Goal: Task Accomplishment & Management: Manage account settings

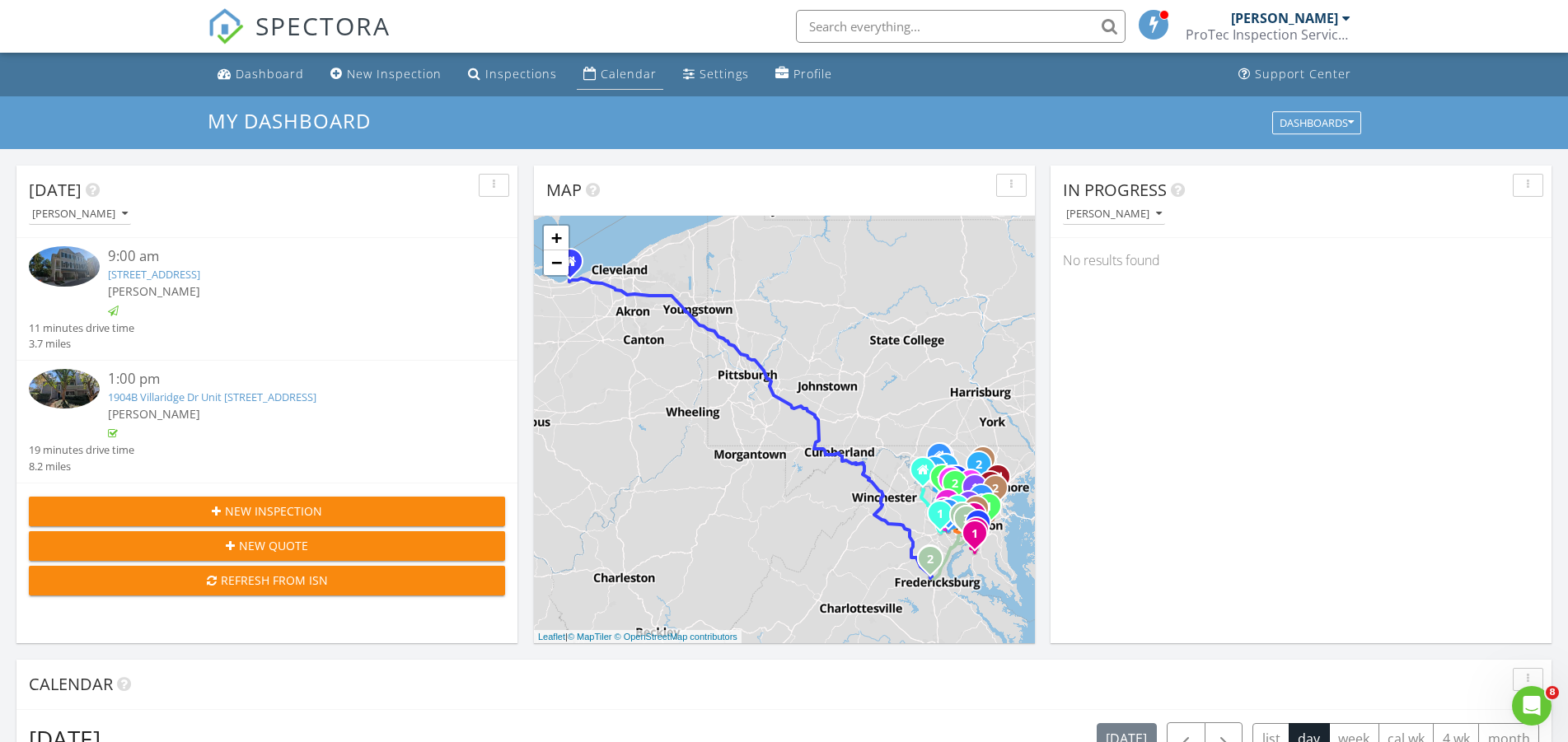
click at [632, 76] on div "Calendar" at bounding box center [629, 73] width 56 height 15
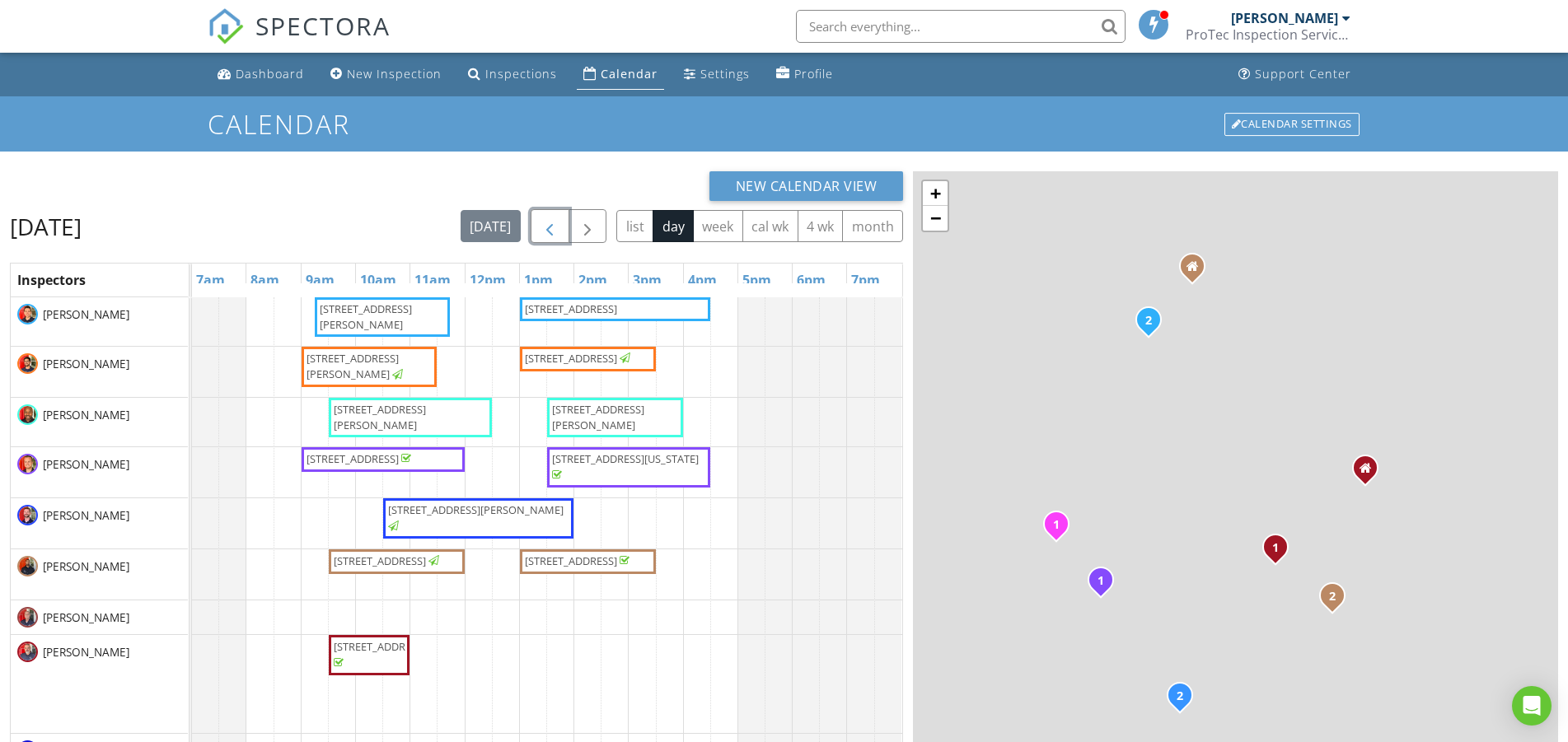
click at [548, 223] on span "button" at bounding box center [549, 226] width 20 height 20
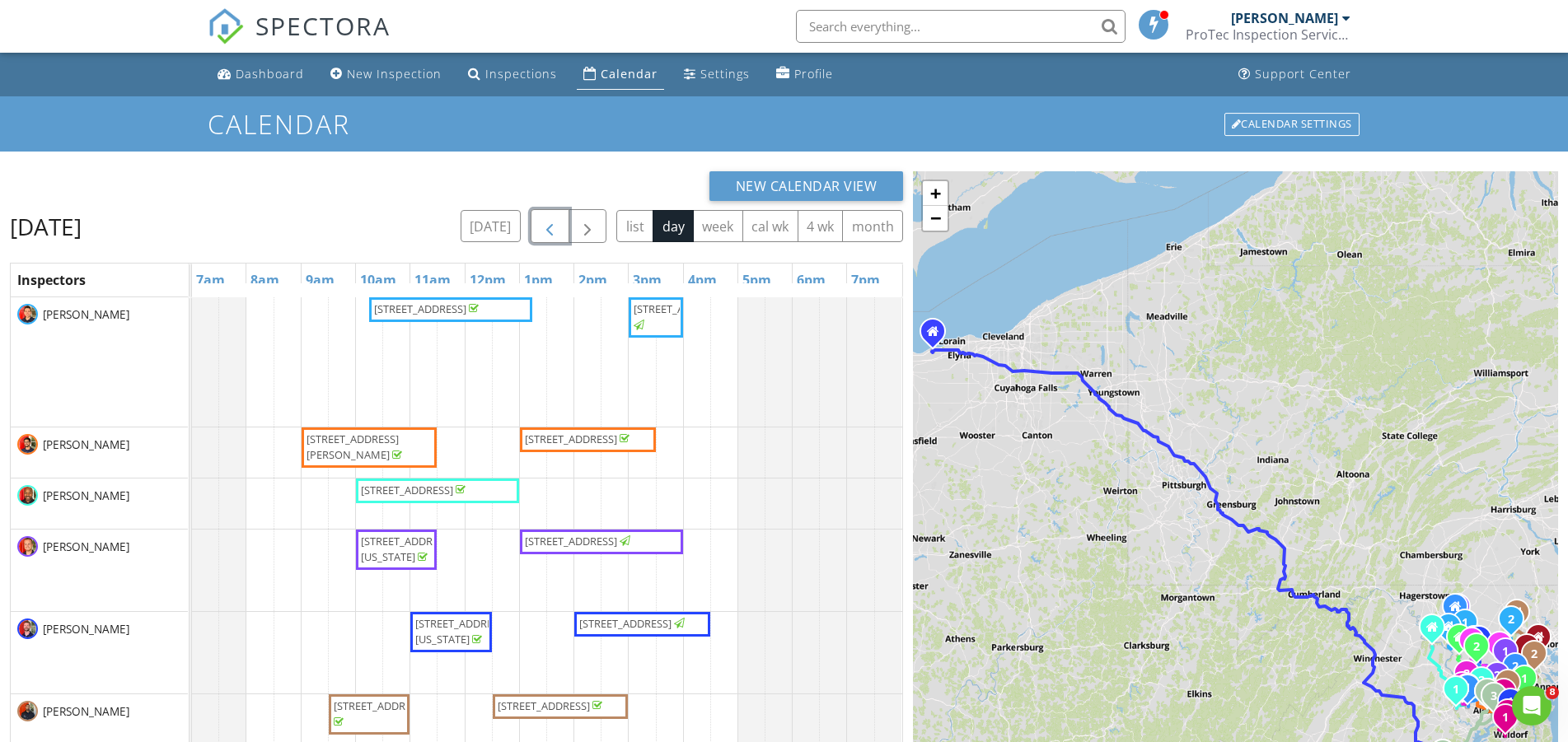
click at [552, 226] on span "button" at bounding box center [549, 226] width 20 height 20
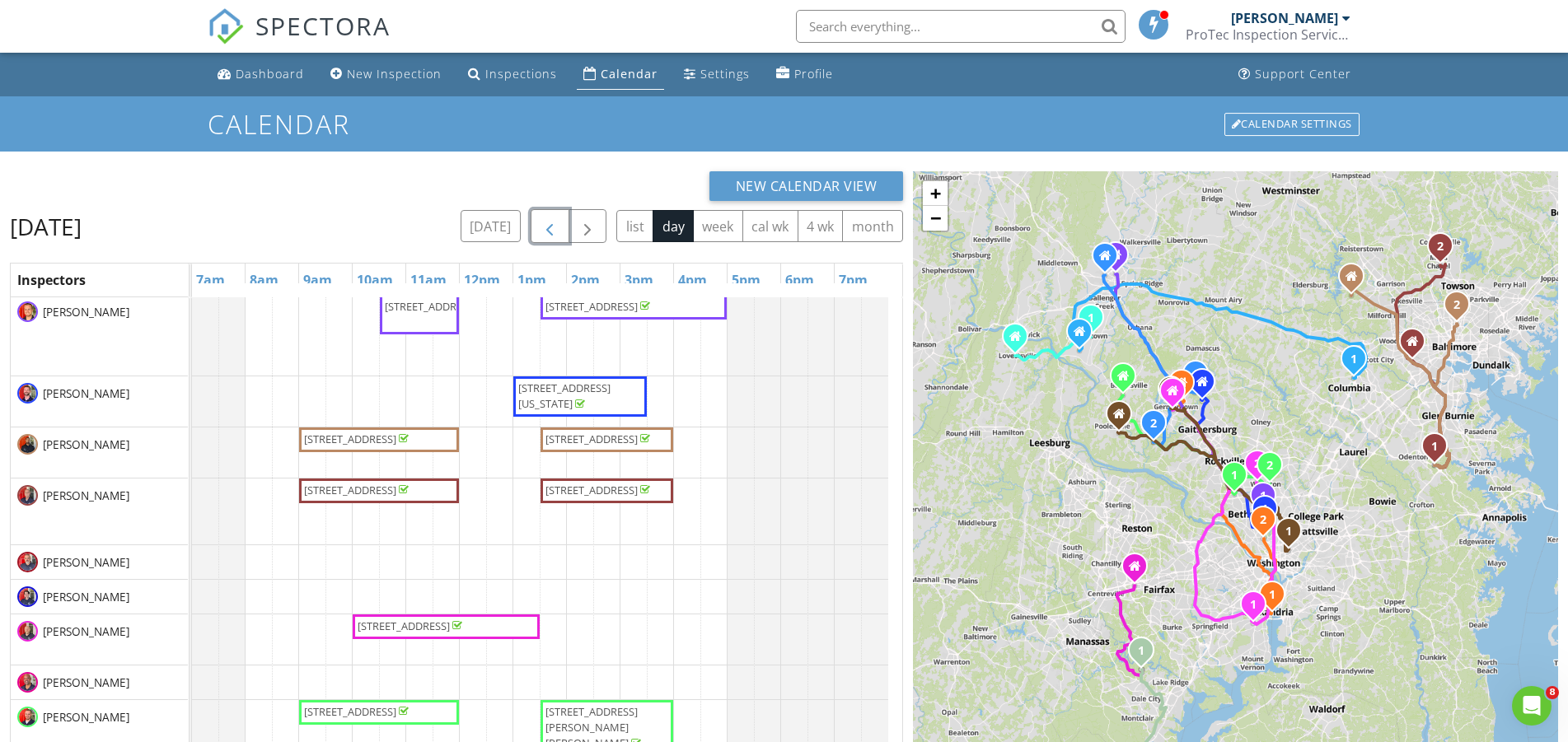
scroll to position [218, 0]
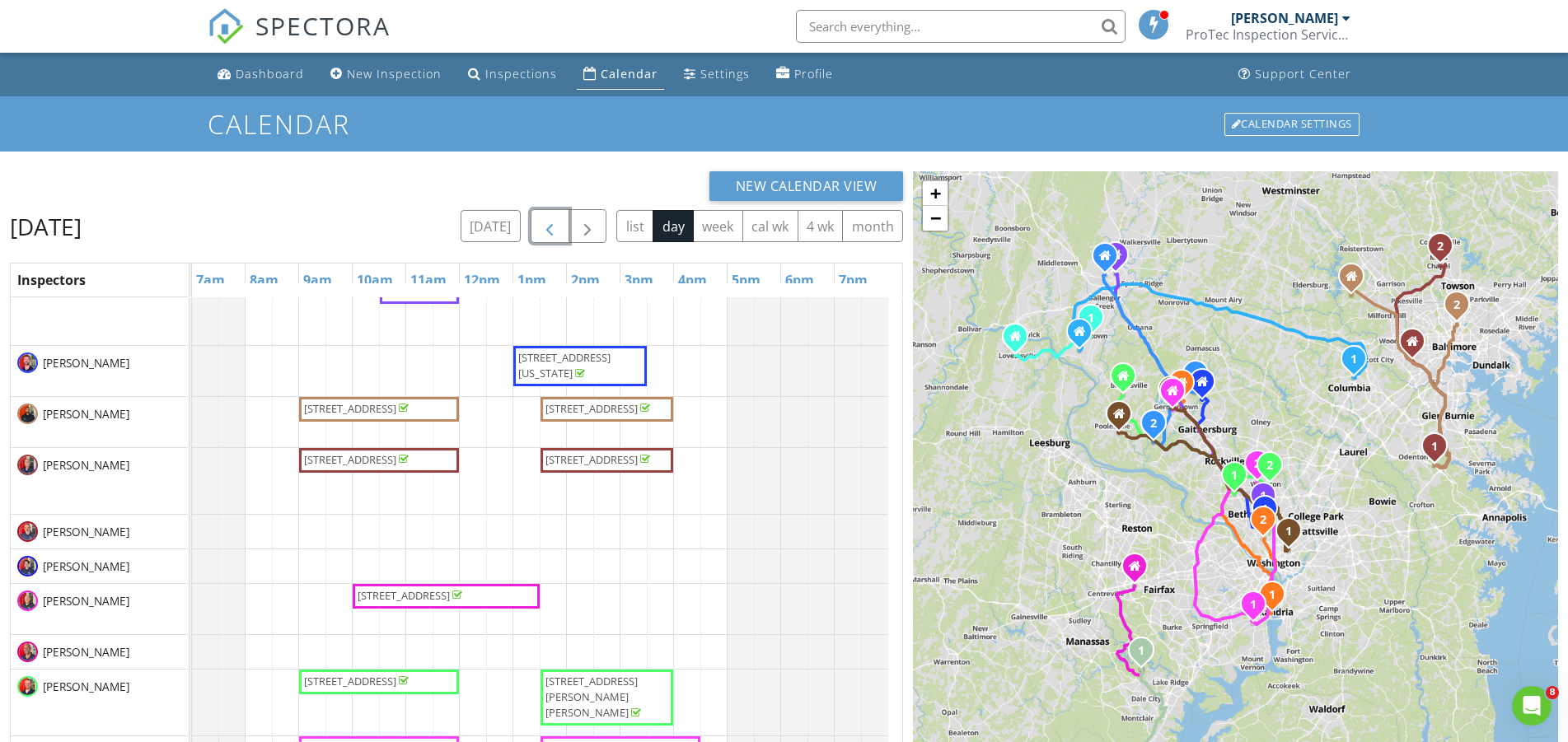
click at [410, 598] on span "4729 Grand Masters Way, Woodbridge 22192" at bounding box center [403, 595] width 92 height 14
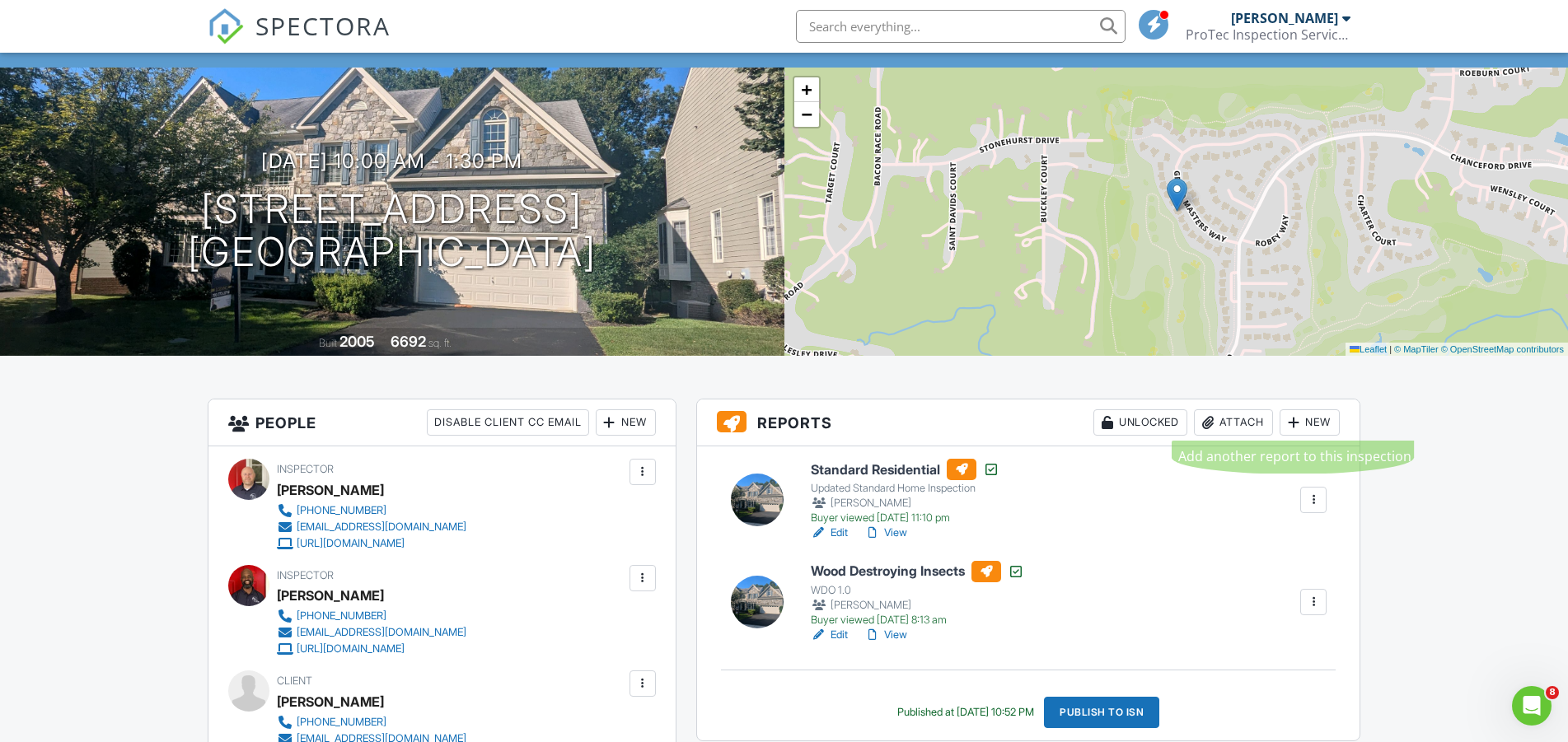
click at [1258, 424] on div "Attach" at bounding box center [1233, 422] width 79 height 26
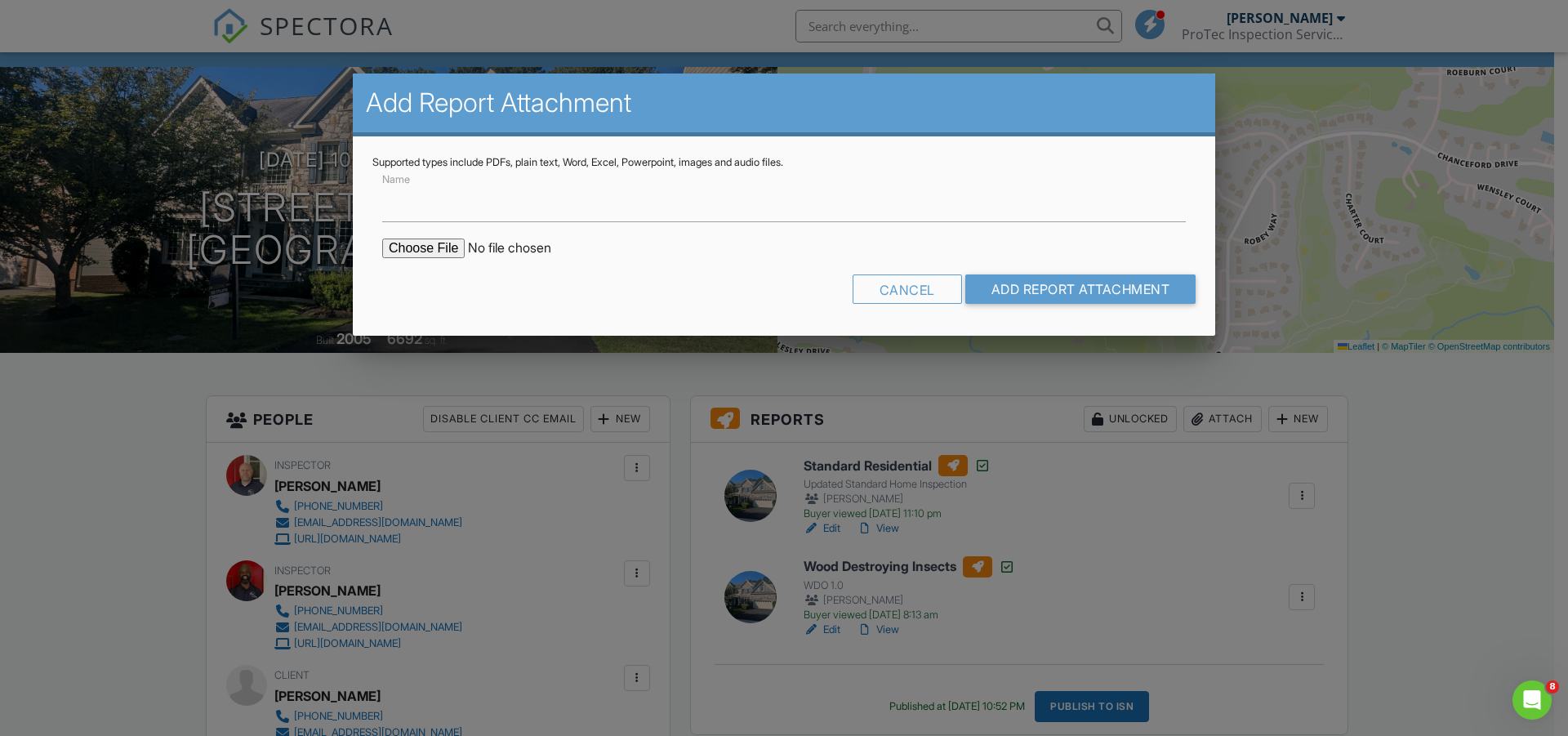
click at [422, 250] on input "file" at bounding box center [520, 248] width 277 height 19
type input "C:\fakepath\4729-Grand-Masters-Way-Radon.pdf"
click at [1139, 291] on input "Add Report Attachment" at bounding box center [1080, 289] width 231 height 30
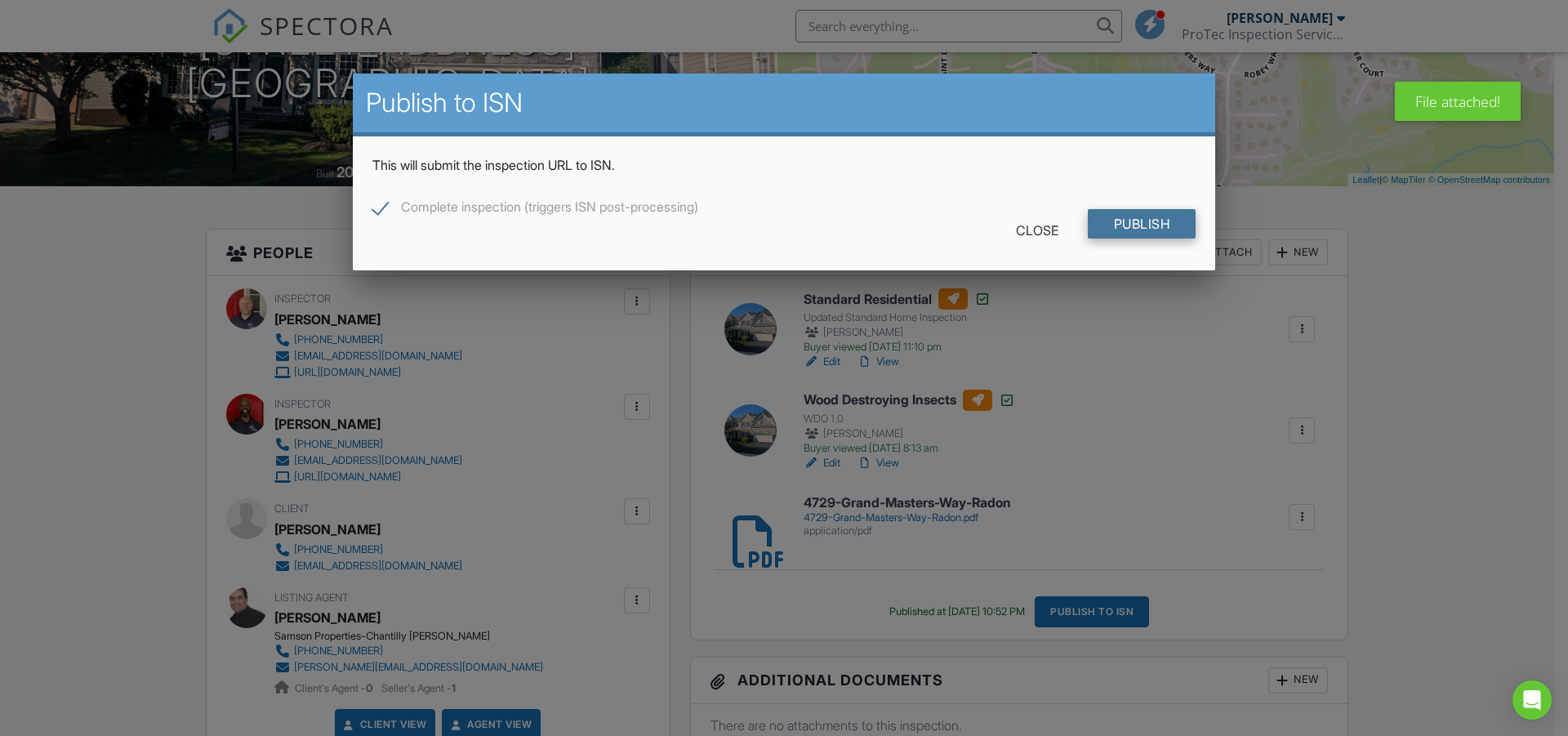
scroll to position [250, 0]
click at [1116, 218] on input "Publish" at bounding box center [1141, 224] width 109 height 30
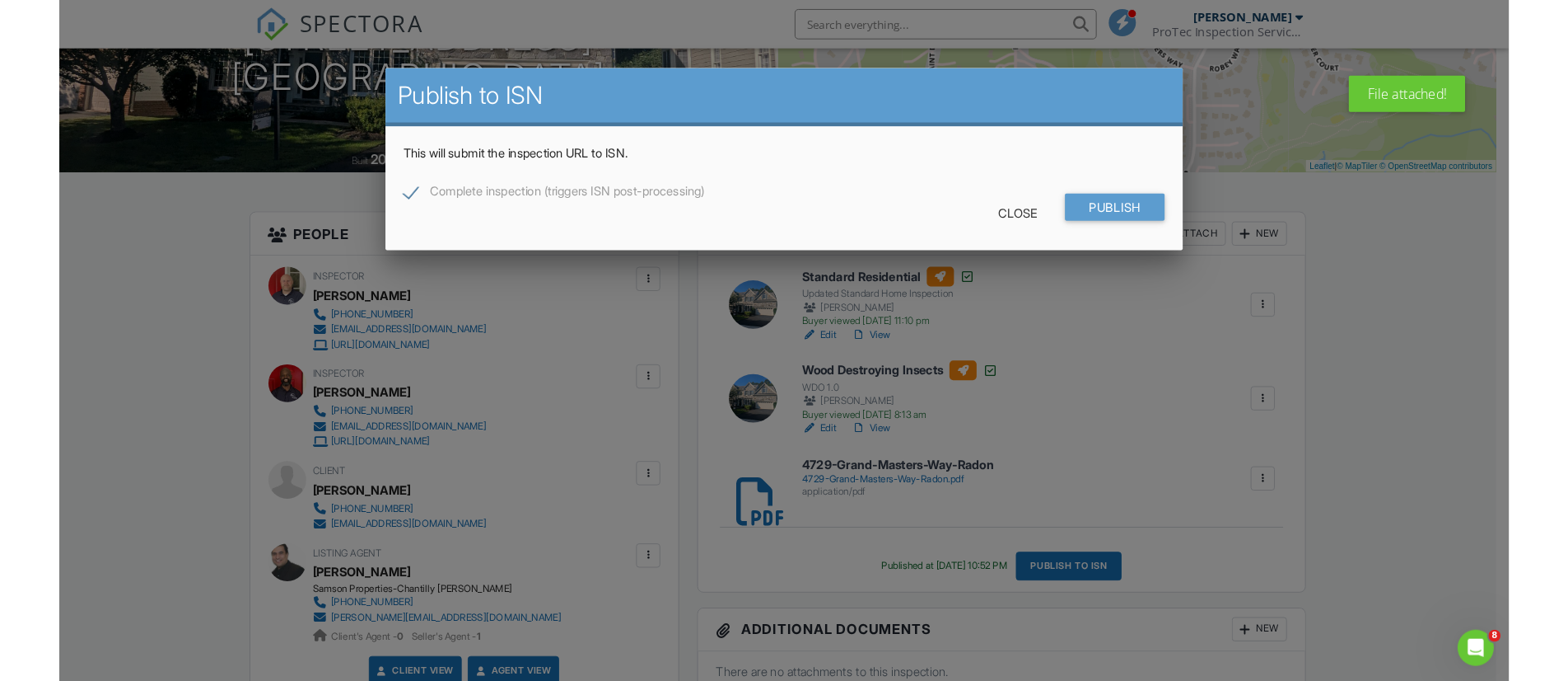
scroll to position [0, 0]
